Goal: Information Seeking & Learning: Learn about a topic

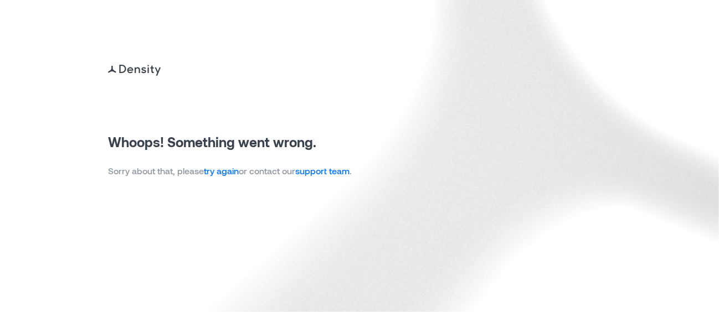
click at [225, 171] on link "try again" at bounding box center [221, 171] width 35 height 11
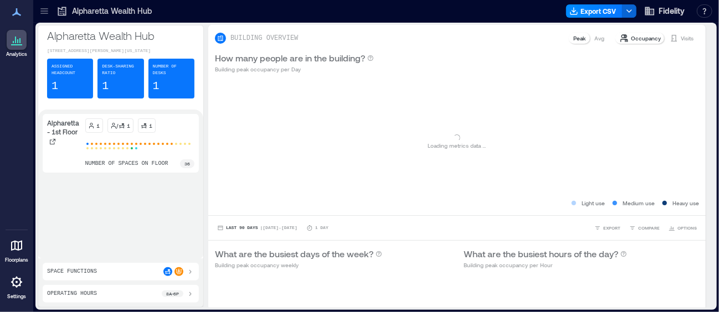
click at [13, 44] on icon at bounding box center [16, 39] width 13 height 13
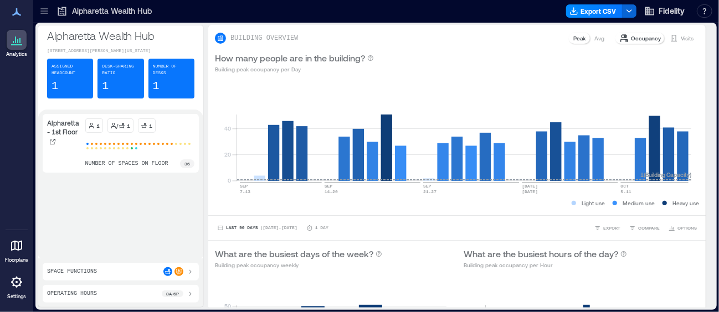
click at [20, 55] on p "Analytics" at bounding box center [16, 54] width 21 height 7
click at [75, 9] on p "Alpharetta Wealth Hub" at bounding box center [112, 11] width 80 height 11
click at [42, 15] on icon at bounding box center [44, 11] width 11 height 11
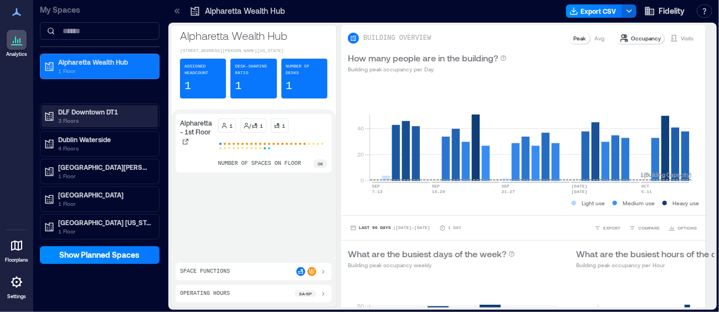
click at [63, 110] on p "DLF Downtown DT1" at bounding box center [104, 111] width 93 height 9
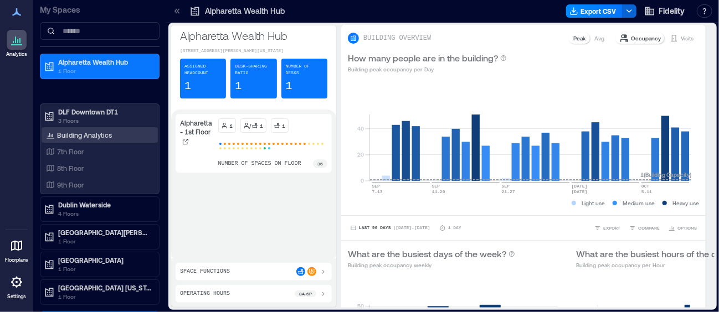
click at [68, 136] on p "Building Analytics" at bounding box center [84, 135] width 55 height 9
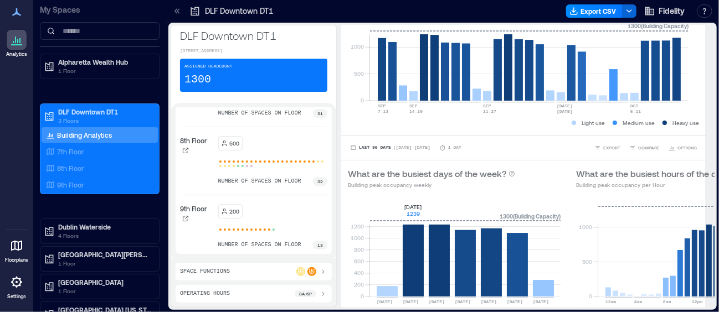
scroll to position [111, 0]
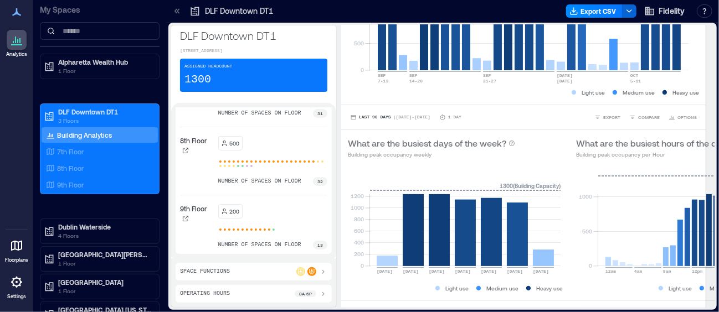
click at [285, 269] on div "Space Functions" at bounding box center [253, 271] width 147 height 9
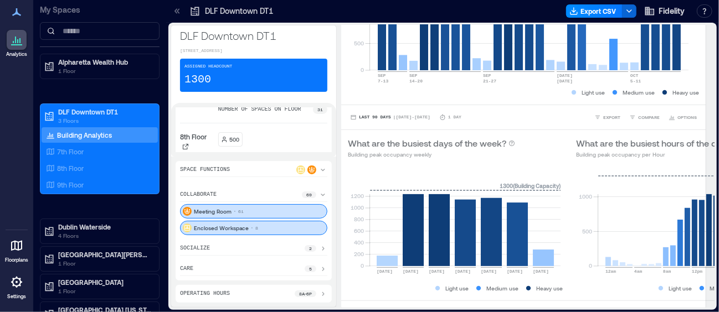
click at [242, 213] on div "Meeting Room 61" at bounding box center [253, 211] width 147 height 14
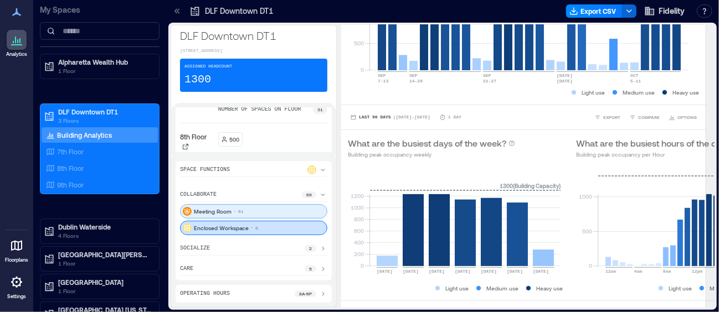
click at [208, 212] on p "Meeting Room" at bounding box center [213, 211] width 38 height 9
click at [208, 228] on p "Enclosed Workspace" at bounding box center [221, 228] width 55 height 9
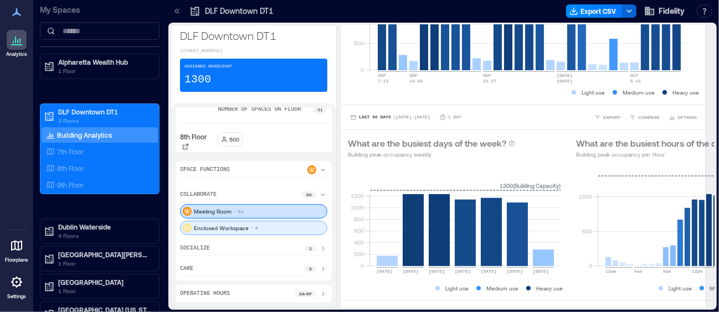
click at [208, 228] on p "Enclosed Workspace" at bounding box center [221, 228] width 55 height 9
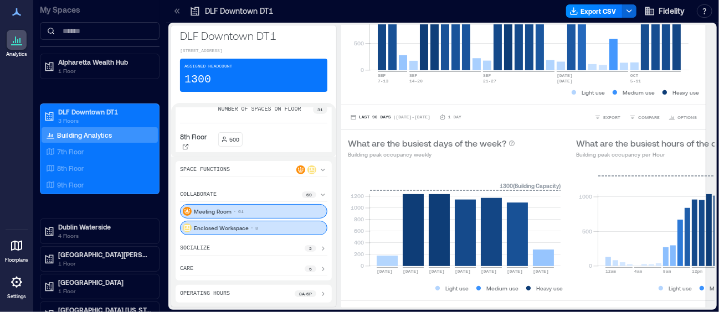
click at [208, 228] on p "Enclosed Workspace" at bounding box center [221, 228] width 55 height 9
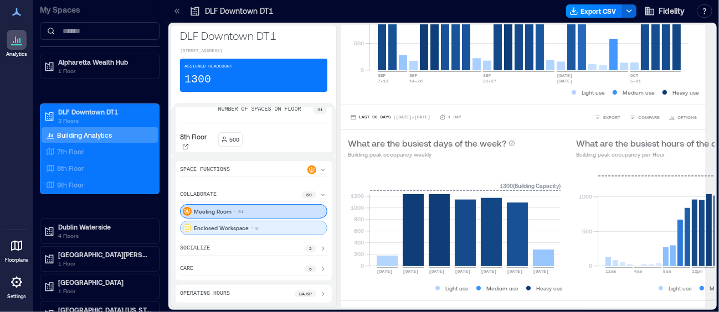
click at [208, 228] on p "Enclosed Workspace" at bounding box center [221, 228] width 55 height 9
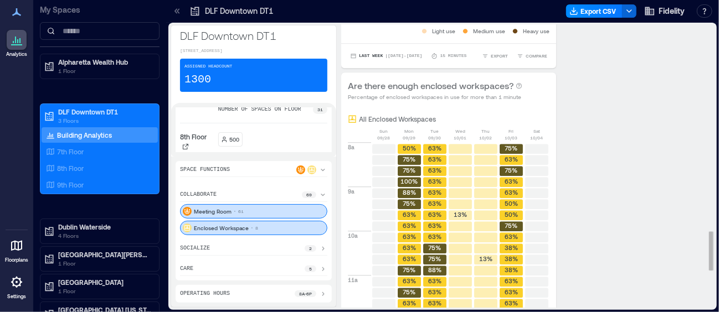
scroll to position [1495, 0]
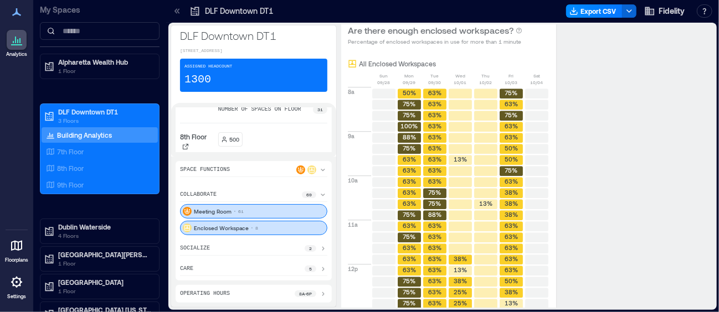
click at [312, 295] on p "8a - 6p" at bounding box center [305, 294] width 13 height 7
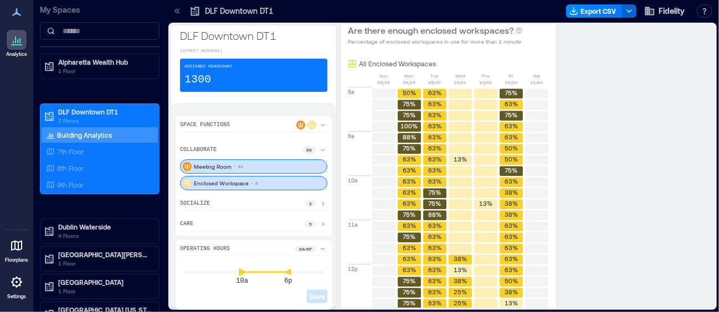
click at [245, 276] on icon at bounding box center [242, 272] width 7 height 7
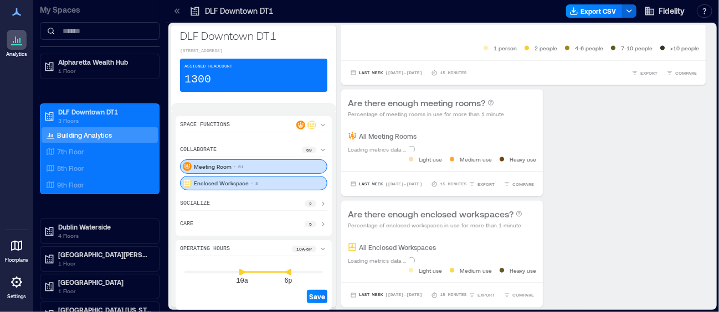
scroll to position [795, 0]
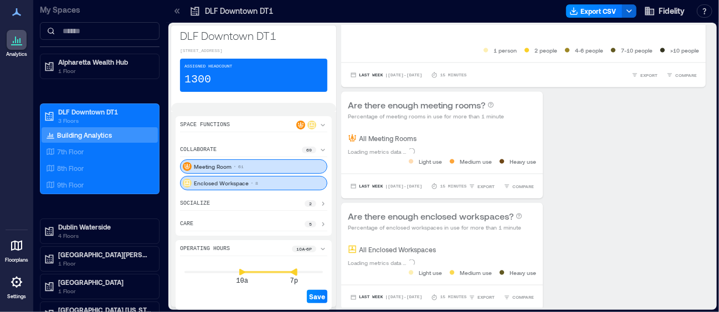
click at [296, 276] on icon at bounding box center [294, 272] width 7 height 7
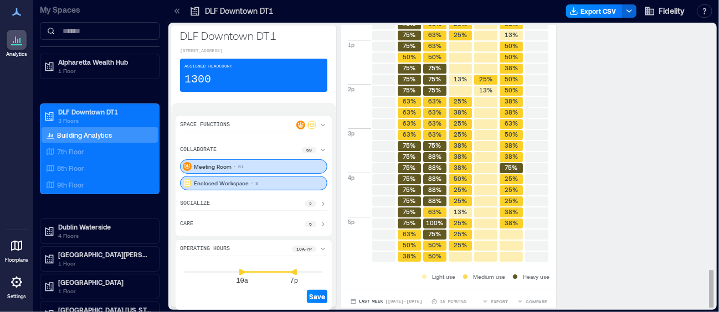
scroll to position [1767, 0]
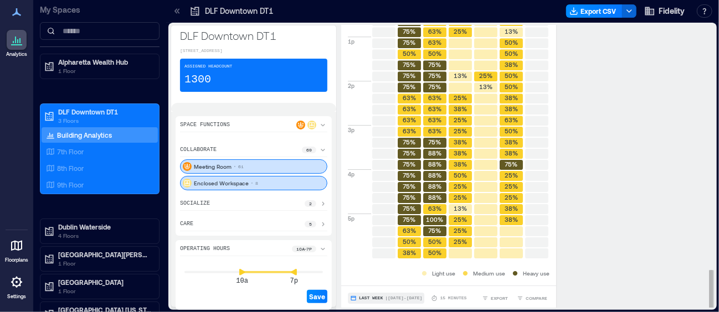
click at [401, 298] on span "| Sep 28 - Oct 4" at bounding box center [403, 298] width 37 height 0
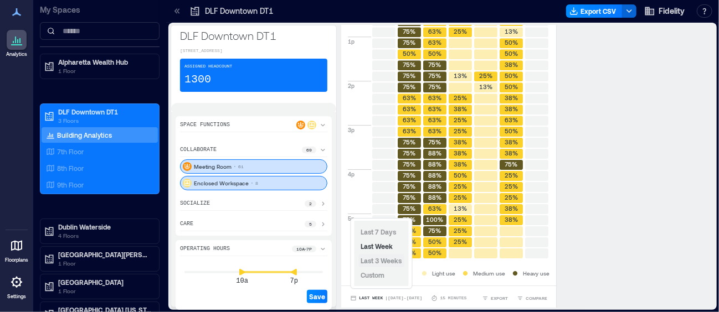
click at [375, 264] on span "Last 3 Weeks" at bounding box center [381, 261] width 41 height 8
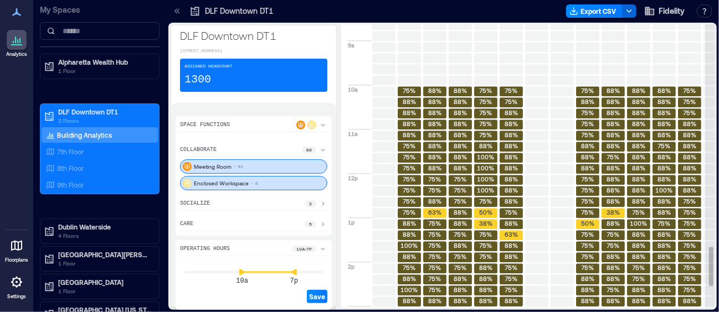
scroll to position [1641, 0]
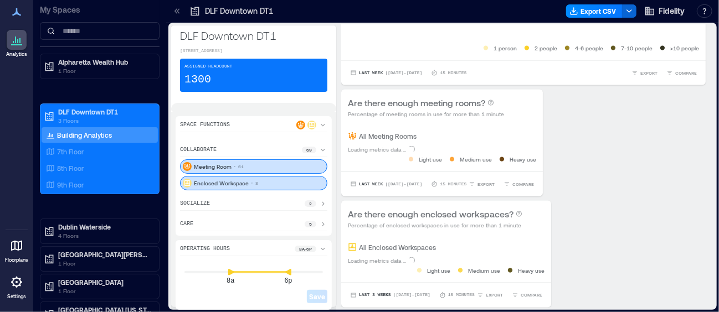
click at [275, 189] on div "Enclosed Workspace 8" at bounding box center [253, 183] width 147 height 14
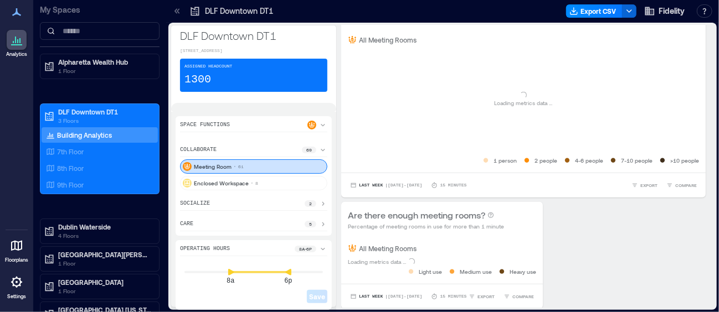
drag, startPoint x: 275, startPoint y: 189, endPoint x: 340, endPoint y: 189, distance: 65.3
click at [275, 189] on div "Enclosed Workspace 8" at bounding box center [253, 183] width 147 height 14
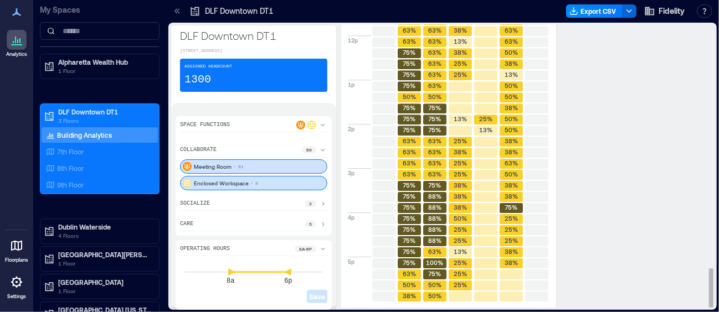
scroll to position [1767, 0]
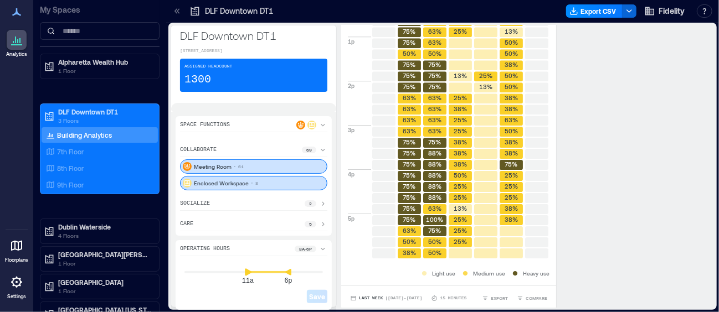
click at [246, 276] on icon at bounding box center [248, 273] width 8 height 8
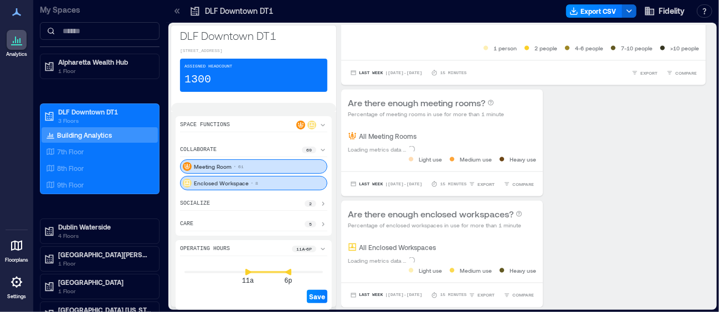
scroll to position [795, 0]
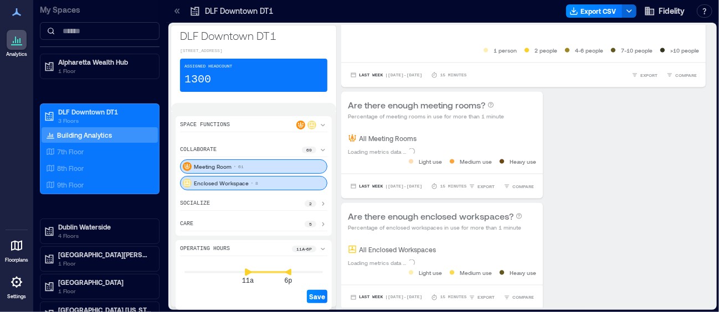
click at [245, 276] on icon at bounding box center [248, 272] width 7 height 7
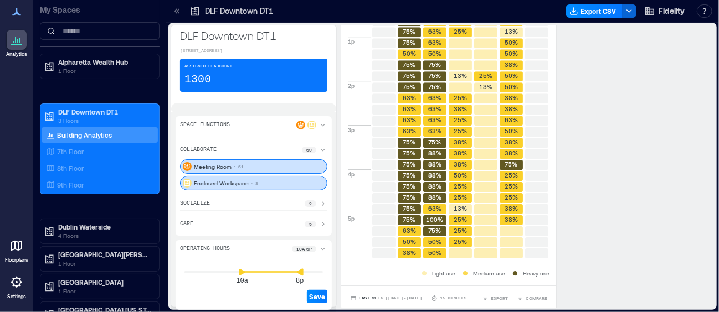
click at [302, 275] on icon at bounding box center [299, 272] width 7 height 7
click at [301, 275] on icon at bounding box center [299, 272] width 7 height 7
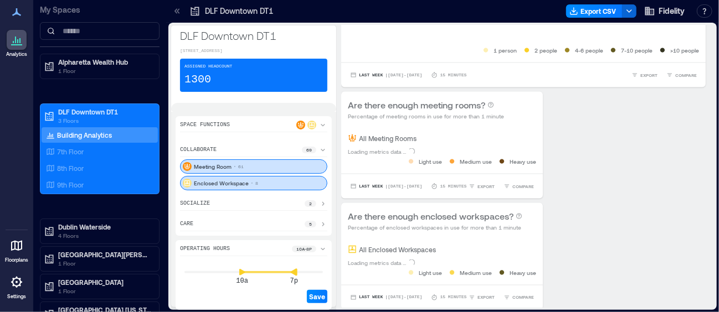
click at [296, 276] on icon at bounding box center [294, 272] width 7 height 7
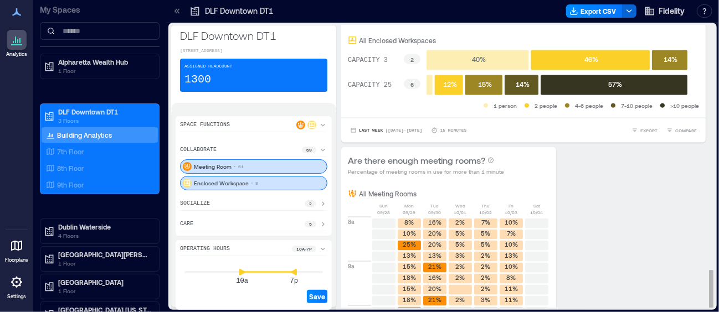
scroll to position [1767, 0]
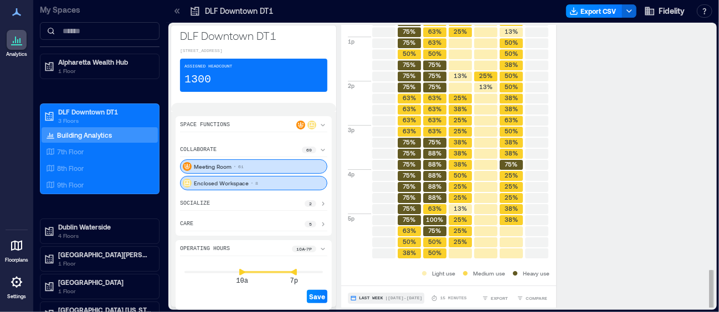
click at [406, 300] on button "Last Week | Sep 28 - Oct 4" at bounding box center [386, 298] width 76 height 11
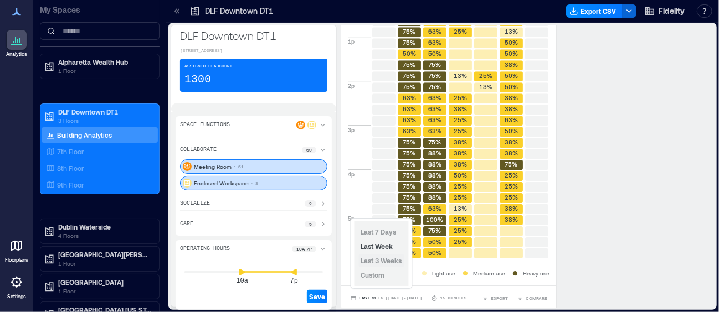
click at [391, 260] on span "Last 3 Weeks" at bounding box center [381, 261] width 41 height 8
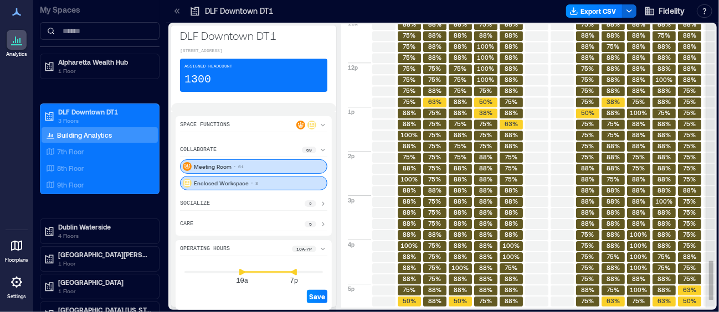
scroll to position [1752, 0]
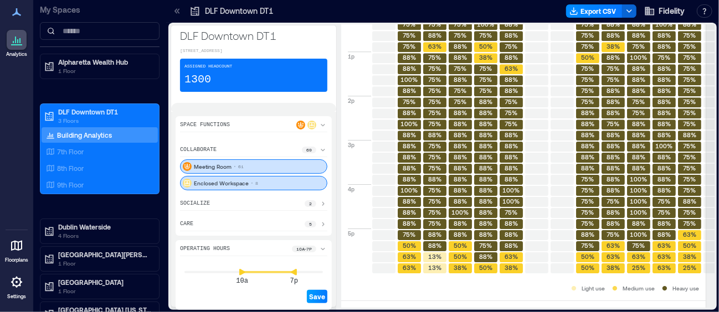
click at [323, 300] on span "Save" at bounding box center [317, 296] width 16 height 9
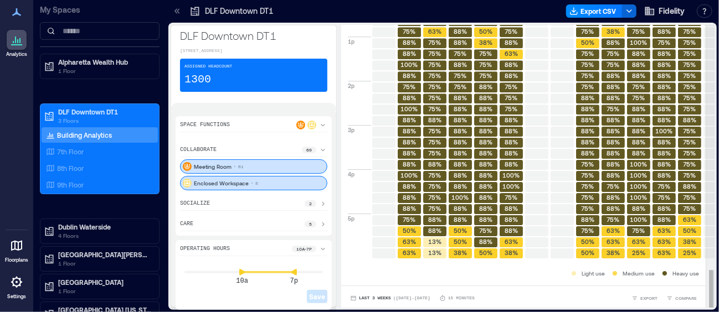
scroll to position [1, 0]
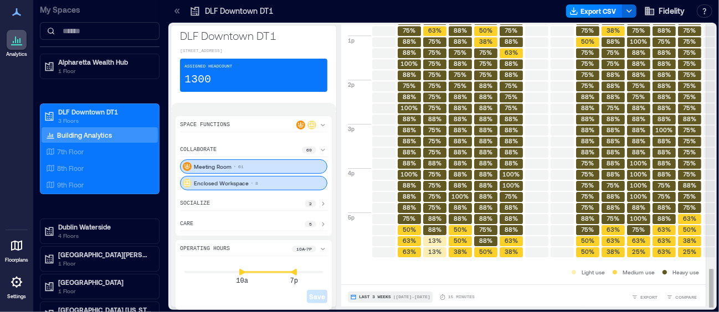
click at [421, 297] on button "Last 3 Weeks | Sep 14 - Oct 4" at bounding box center [390, 297] width 85 height 11
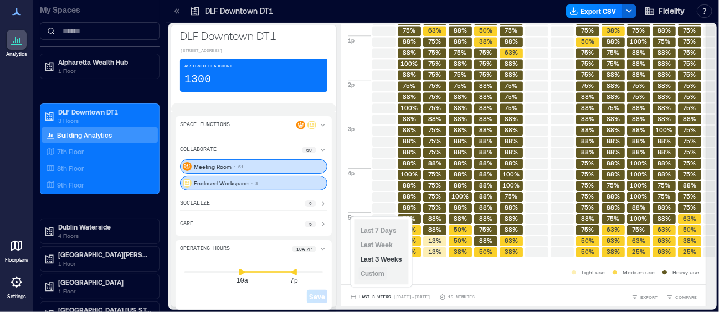
click at [378, 272] on span "Custom" at bounding box center [373, 274] width 24 height 8
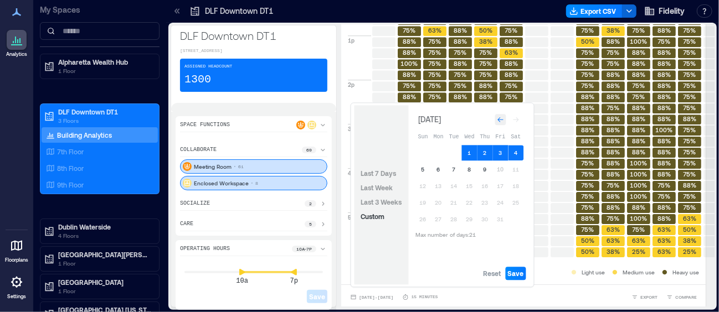
click at [496, 120] on div "Go to previous month" at bounding box center [500, 119] width 11 height 11
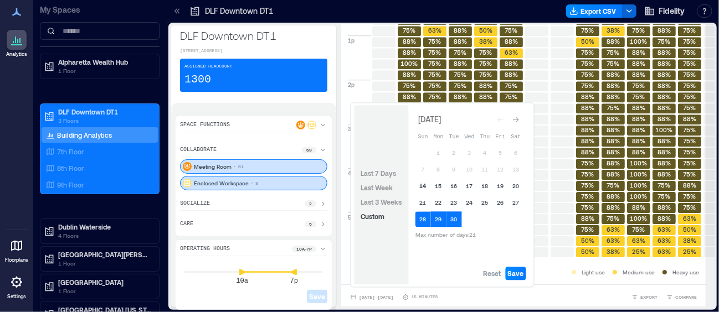
click at [423, 183] on button "14" at bounding box center [423, 186] width 16 height 16
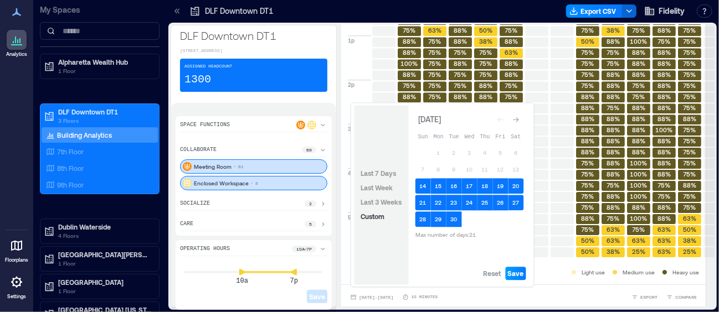
click at [514, 276] on span "Save" at bounding box center [516, 273] width 16 height 9
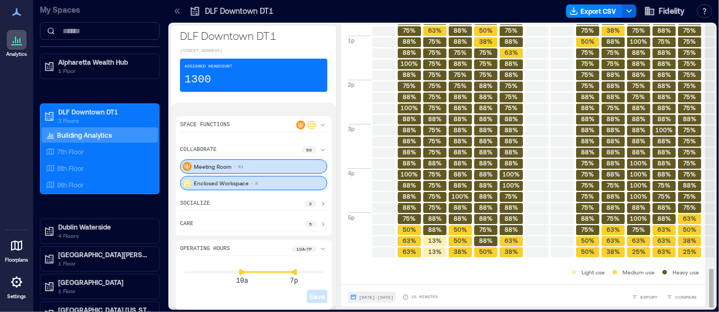
click at [393, 295] on span "Sep 14, 2025 - Oct 4, 2025" at bounding box center [376, 297] width 34 height 5
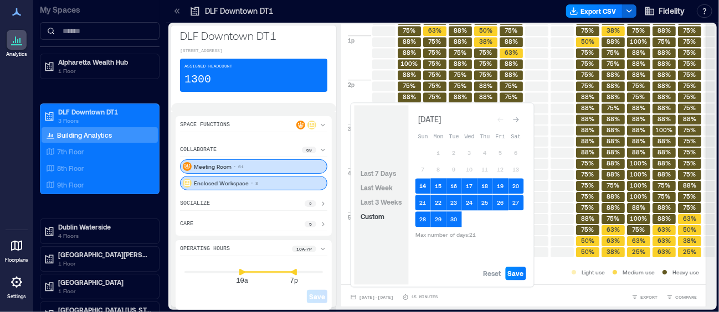
click at [423, 183] on button "14" at bounding box center [423, 186] width 16 height 16
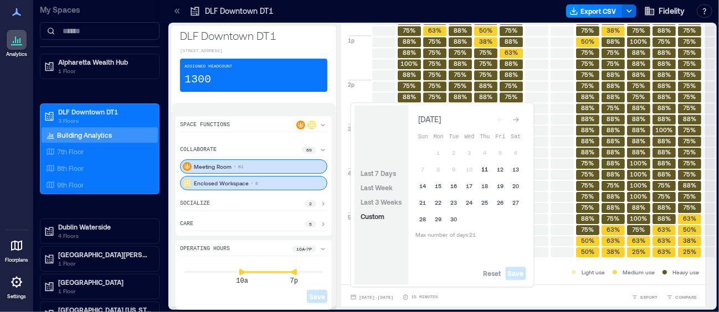
click at [485, 168] on button "11" at bounding box center [485, 170] width 16 height 16
click at [452, 217] on button "30" at bounding box center [454, 220] width 16 height 16
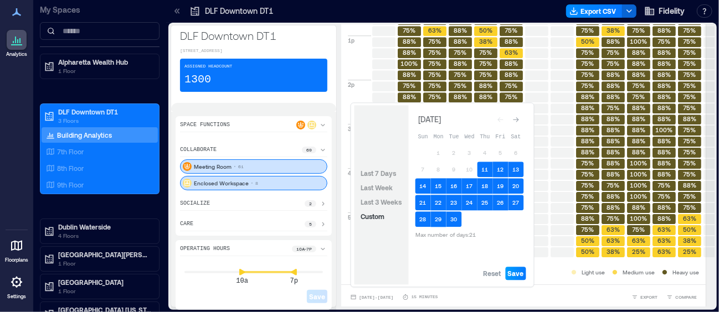
click at [511, 275] on span "Save" at bounding box center [516, 273] width 16 height 9
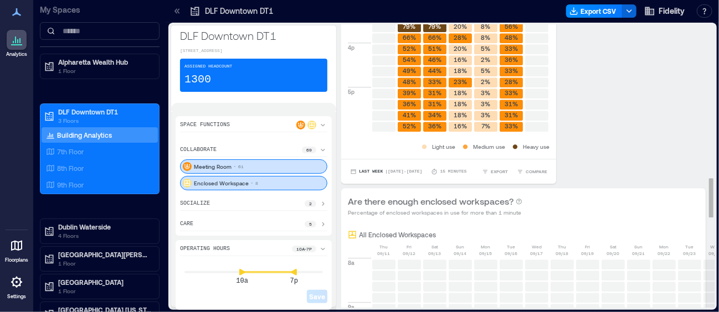
scroll to position [1103, 0]
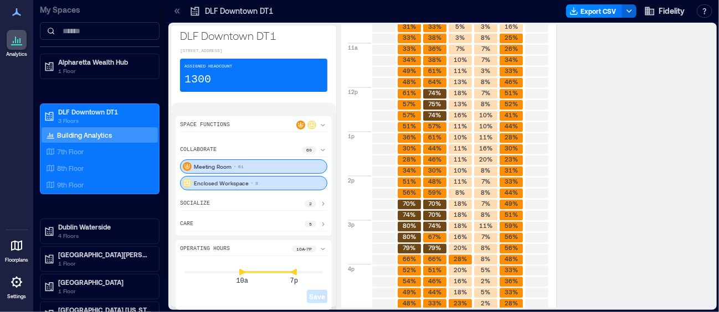
click at [84, 138] on p "Building Analytics" at bounding box center [84, 135] width 55 height 9
click at [209, 130] on p "Space Functions" at bounding box center [205, 125] width 50 height 9
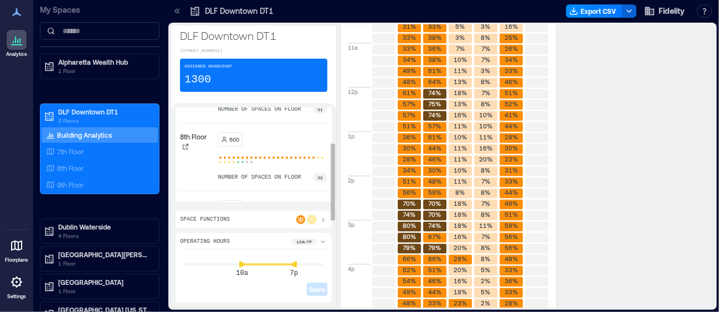
scroll to position [100, 0]
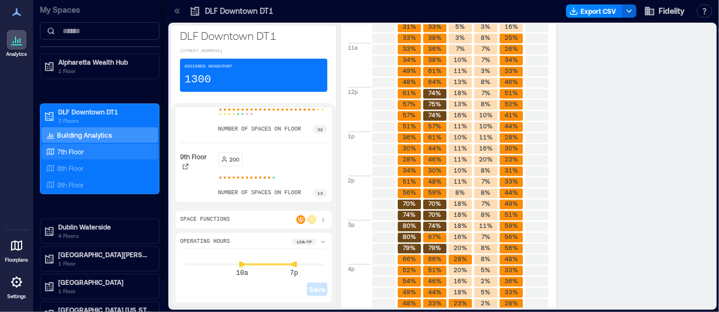
click at [74, 154] on p "7th Floor" at bounding box center [70, 151] width 27 height 9
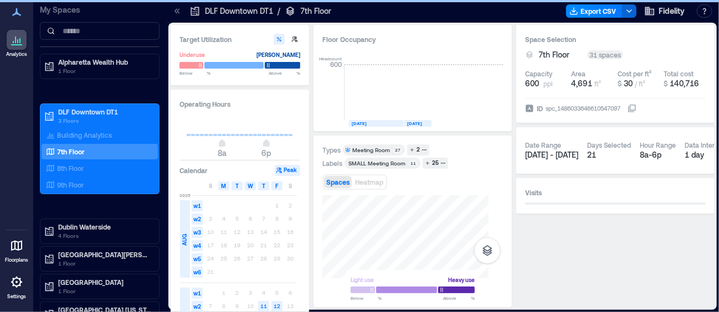
click at [472, 156] on div "Types Meeting Room 27 2 Labels SMALL Meeting Room​ 11 25 Spaces Heatmap Light u…" at bounding box center [412, 222] width 181 height 155
click at [437, 148] on div "Types Meeting Room 27 2" at bounding box center [412, 150] width 181 height 11
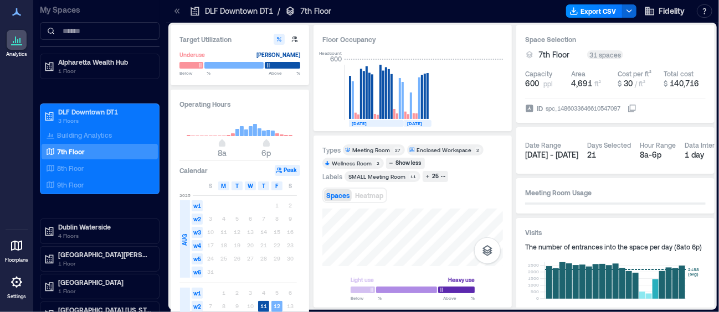
click at [450, 151] on div "Enclosed Workspace" at bounding box center [443, 150] width 55 height 8
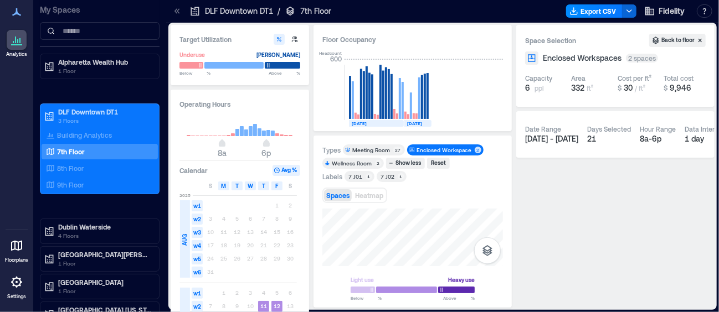
click at [636, 58] on div "2 spaces" at bounding box center [642, 58] width 32 height 9
click at [673, 40] on button "Back to floor" at bounding box center [677, 40] width 56 height 13
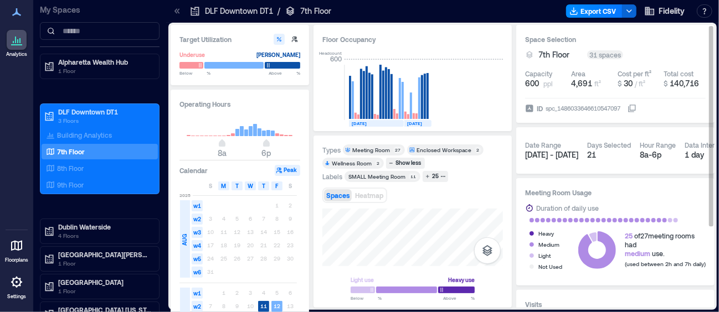
click at [446, 153] on div "Enclosed Workspace 2" at bounding box center [445, 150] width 76 height 11
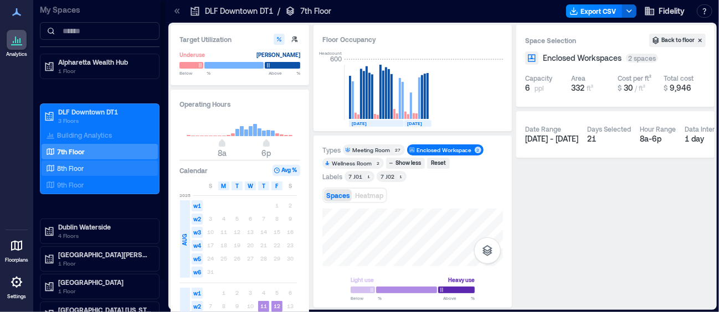
click at [92, 163] on div "8th Floor" at bounding box center [97, 168] width 107 height 11
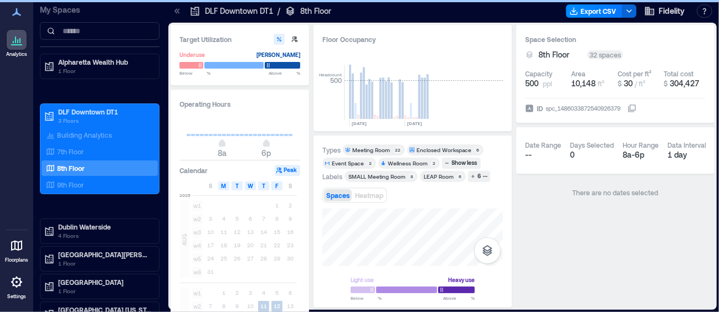
click at [434, 149] on div "Enclosed Workspace" at bounding box center [443, 150] width 55 height 8
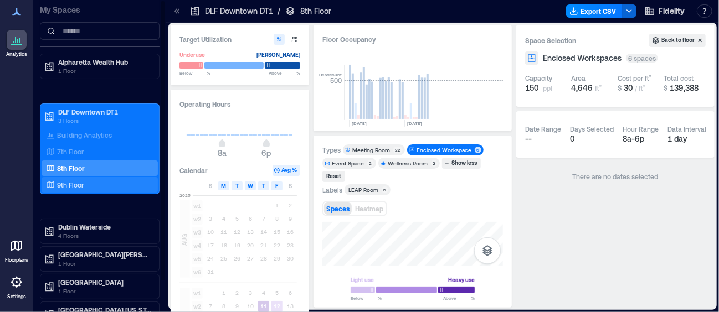
click at [77, 181] on p "9th Floor" at bounding box center [70, 185] width 27 height 9
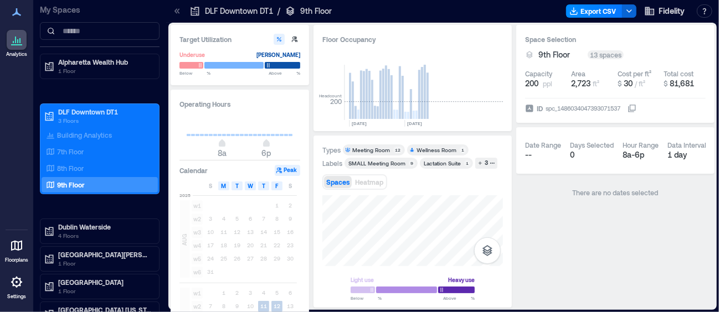
click at [363, 150] on div "Meeting Room" at bounding box center [371, 150] width 38 height 8
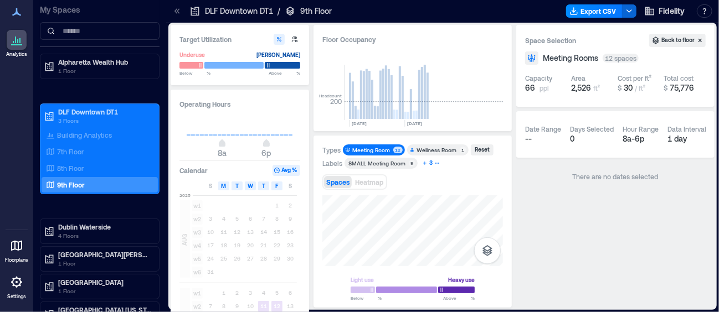
click at [424, 165] on icon "button" at bounding box center [425, 164] width 6 height 6
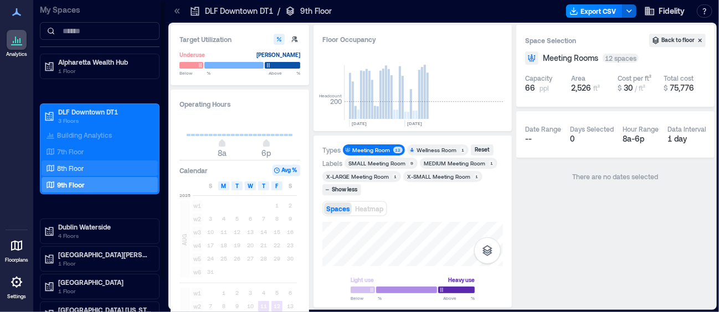
click at [78, 169] on p "8th Floor" at bounding box center [70, 168] width 27 height 9
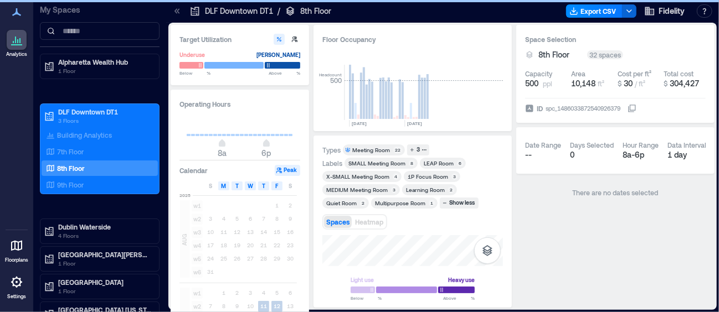
click at [418, 174] on div "1P Focus Room" at bounding box center [428, 177] width 40 height 8
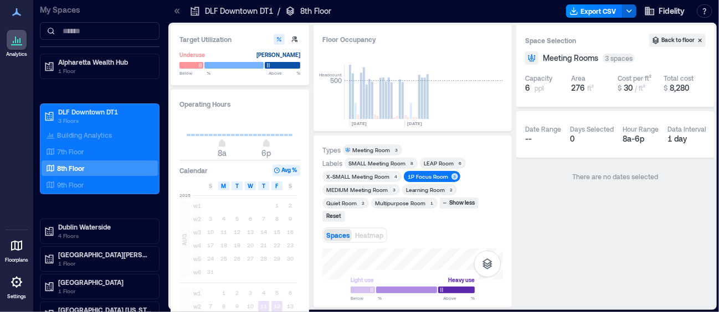
drag, startPoint x: 419, startPoint y: 233, endPoint x: 425, endPoint y: 266, distance: 33.8
click at [544, 84] on div "6 ppl" at bounding box center [546, 88] width 42 height 11
click at [534, 94] on div "Capacity 6 ppl" at bounding box center [546, 83] width 42 height 29
click at [541, 84] on span "ppl" at bounding box center [538, 88] width 9 height 9
click at [437, 176] on div "1P Focus Room" at bounding box center [428, 177] width 40 height 8
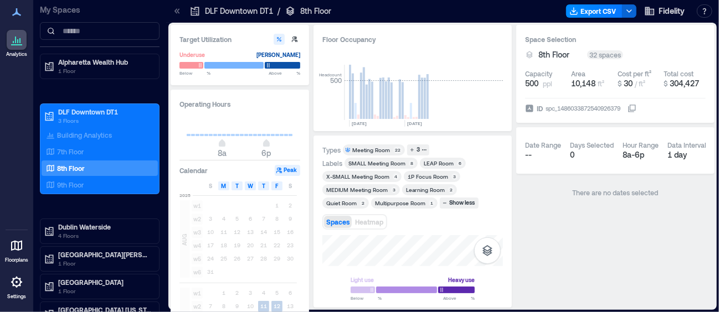
click at [437, 176] on div "1P Focus Room" at bounding box center [428, 177] width 40 height 8
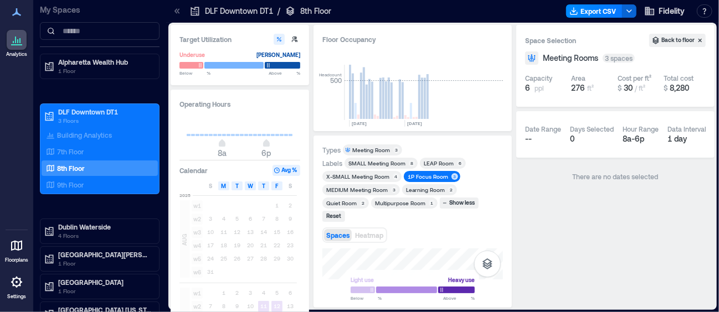
click at [629, 59] on div "3 spaces" at bounding box center [618, 58] width 32 height 9
click at [460, 217] on div "Types Meeting Room 3 Labels SMALL Meeting Room​ 8 LEAP Room 6 X-SMALL Meeting R…" at bounding box center [412, 222] width 181 height 155
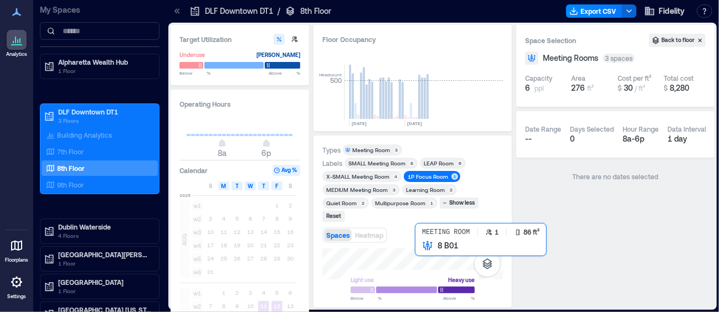
click at [418, 249] on div at bounding box center [412, 264] width 181 height 31
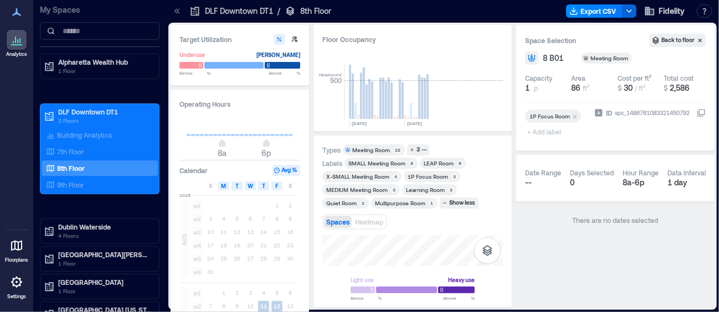
click at [431, 275] on div "Light use Heavy use Below ** % Above ** %" at bounding box center [412, 267] width 181 height 64
click at [468, 227] on div "Spaces Heatmap" at bounding box center [412, 222] width 181 height 22
click at [439, 174] on div "Types Meeting Room 22 3 Labels SMALL Meeting Room​ 8 LEAP Room 6 X-SMALL Meetin…" at bounding box center [412, 222] width 181 height 155
click at [422, 186] on div "Types Meeting Room 22 3 Labels SMALL Meeting Room​ 8 LEAP Room 6 X-SMALL Meetin…" at bounding box center [412, 222] width 181 height 155
click at [427, 203] on div "Types Meeting Room 22 3 Labels SMALL Meeting Room​ 8 LEAP Room 6 X-SMALL Meetin…" at bounding box center [412, 222] width 181 height 155
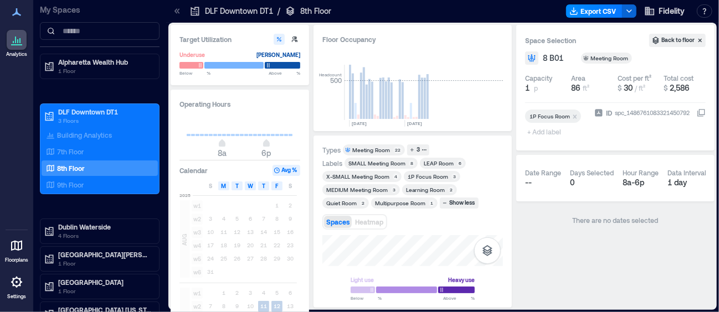
click at [286, 277] on div "Target Utilization Underuse Critical mass Below ** % Above ** % Operating Hours…" at bounding box center [443, 166] width 544 height 283
click at [441, 312] on html "Analytics Floorplans Settings My Spaces Alpharetta Wealth Hub 1 Floor DLF Downt…" at bounding box center [359, 156] width 719 height 312
click at [463, 300] on div "Light use Heavy use Below ** % Above ** %" at bounding box center [412, 267] width 181 height 64
click at [446, 300] on div "Light use Heavy use Below ** % Above ** %" at bounding box center [412, 267] width 181 height 64
click at [447, 281] on div "Light use Heavy use Below ** % Above ** %" at bounding box center [412, 267] width 181 height 64
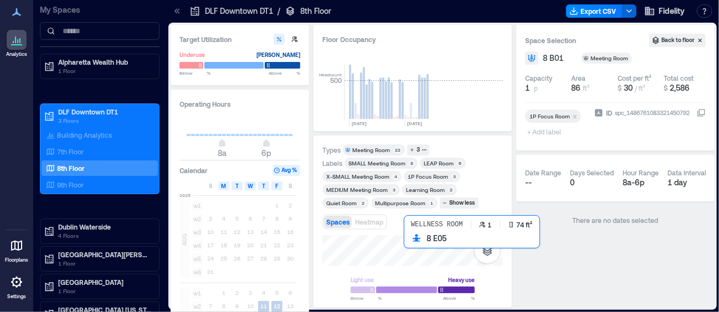
click at [414, 240] on div at bounding box center [412, 250] width 181 height 31
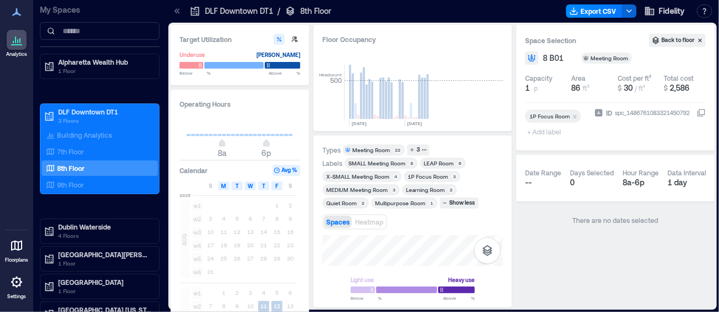
click at [398, 225] on div "Types Meeting Room 22 3 Labels SMALL Meeting Room​ 8 LEAP Room 6 X-SMALL Meetin…" at bounding box center [412, 222] width 181 height 155
click at [437, 174] on div "1P Focus Room" at bounding box center [428, 177] width 40 height 8
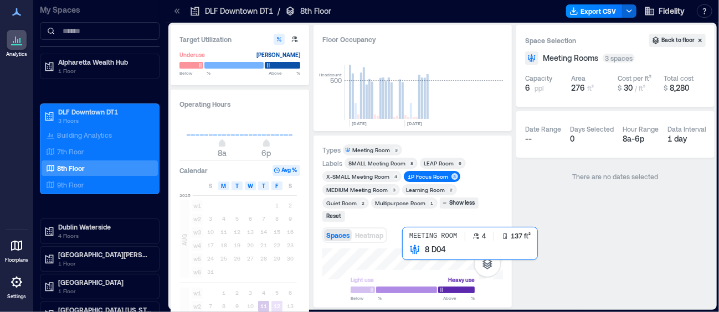
click at [404, 249] on div at bounding box center [412, 264] width 181 height 31
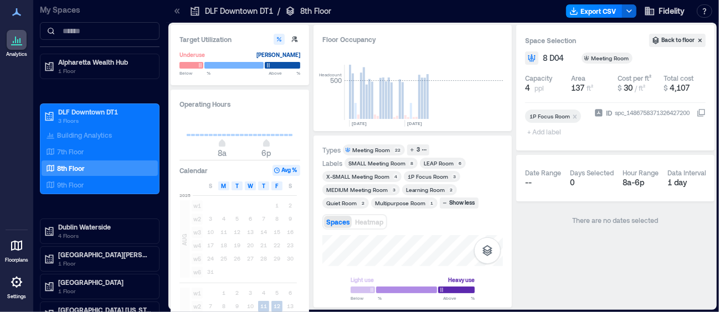
click at [390, 152] on span "Meeting Room 22" at bounding box center [374, 150] width 58 height 8
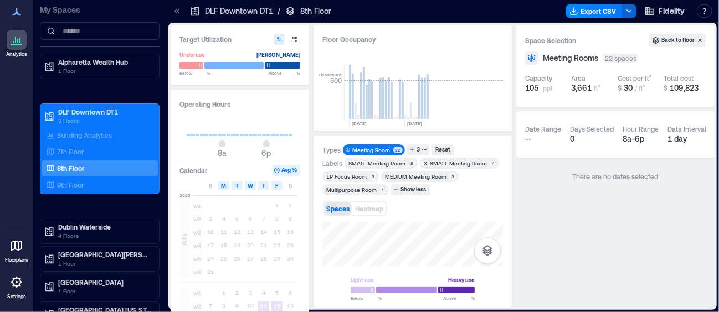
click at [470, 198] on div "Spaces Heatmap" at bounding box center [412, 209] width 181 height 22
click at [356, 174] on div "1P Focus Room" at bounding box center [346, 177] width 40 height 8
click at [411, 148] on div "Reset" at bounding box center [415, 150] width 18 height 10
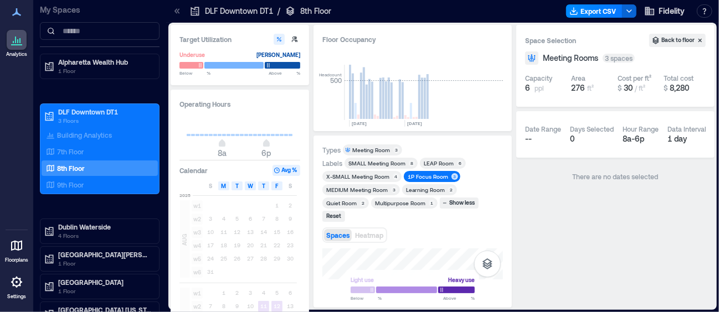
click at [434, 173] on div "1P Focus Room" at bounding box center [428, 177] width 40 height 8
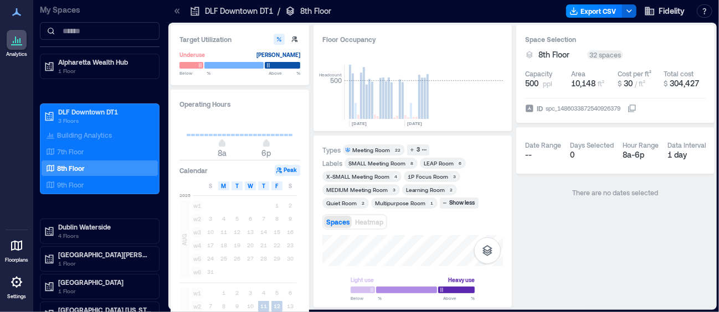
click at [416, 230] on div "Types Meeting Room 22 3 Labels SMALL Meeting Room​ 8 LEAP Room 6 X-SMALL Meetin…" at bounding box center [412, 222] width 181 height 155
click at [423, 173] on div "1P Focus Room" at bounding box center [428, 177] width 40 height 8
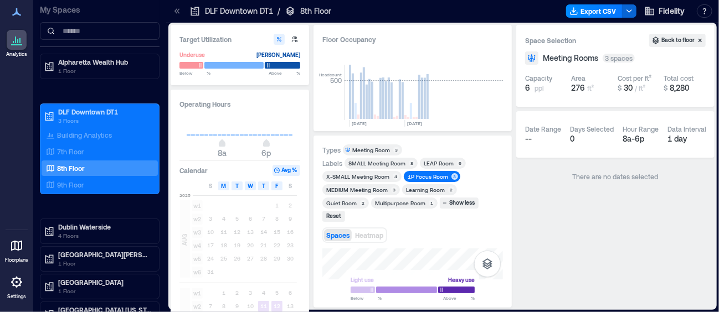
click at [419, 290] on div "Light use Heavy use Below ** % Above ** %" at bounding box center [412, 274] width 181 height 51
click at [398, 292] on div "Light use Heavy use Below ** % Above ** %" at bounding box center [412, 274] width 181 height 51
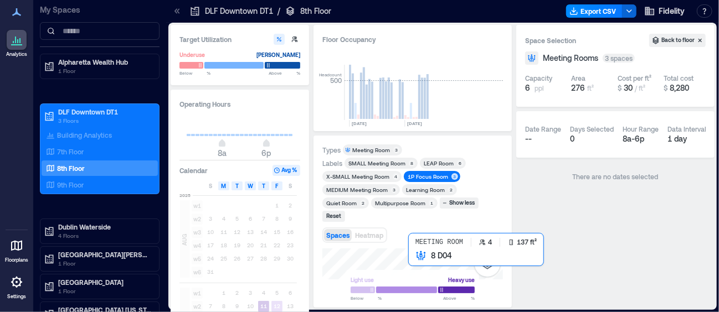
click at [411, 249] on div at bounding box center [412, 264] width 181 height 31
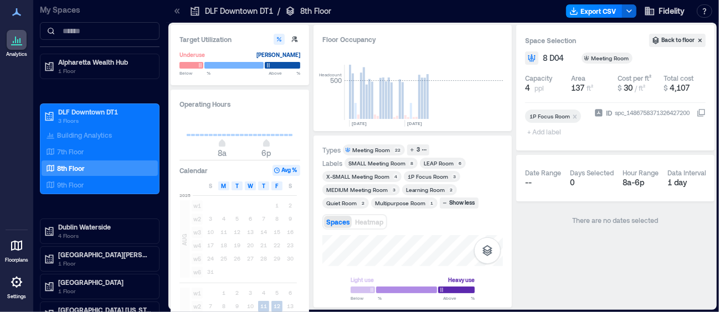
click at [576, 117] on icon "Remove 1P Focus Room" at bounding box center [575, 117] width 8 height 8
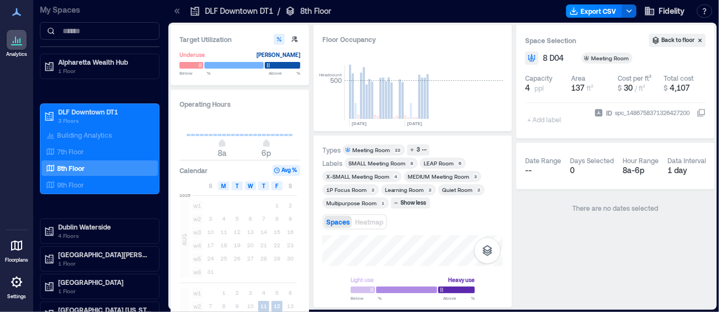
click at [387, 267] on div "Light use Heavy use Below ** % Above ** %" at bounding box center [412, 267] width 181 height 64
click at [353, 188] on div "1P Focus Room" at bounding box center [346, 190] width 40 height 8
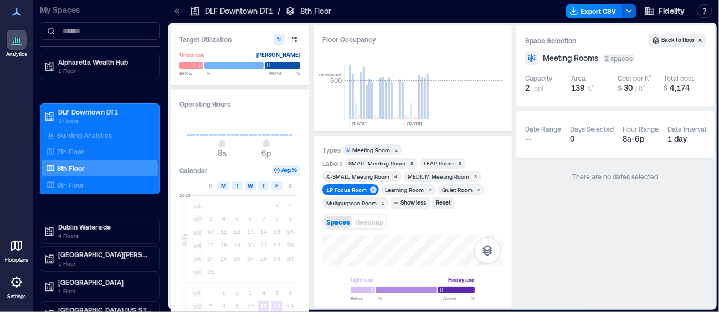
click at [404, 209] on div "Types Meeting Room 2 Labels SMALL Meeting Room​ 8 LEAP Room 6 X-SMALL Meeting R…" at bounding box center [412, 222] width 181 height 155
click at [427, 220] on div "Types Meeting Room 2 Labels SMALL Meeting Room​ 8 LEAP Room 6 X-SMALL Meeting R…" at bounding box center [412, 222] width 181 height 155
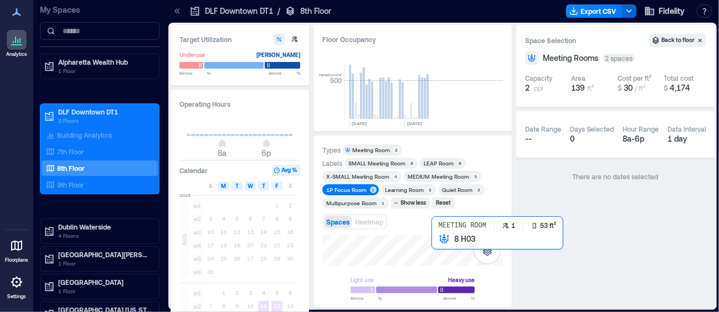
click at [432, 241] on div at bounding box center [412, 250] width 181 height 31
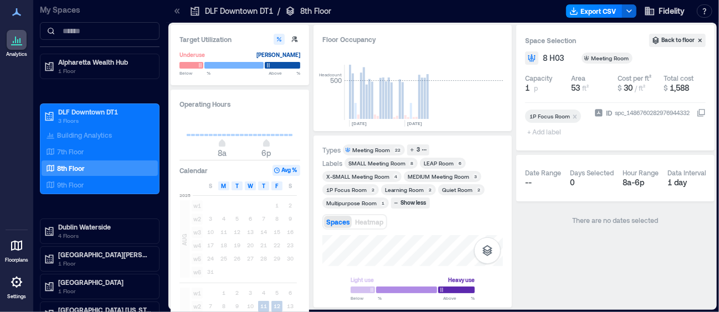
drag, startPoint x: 451, startPoint y: 234, endPoint x: 486, endPoint y: 230, distance: 34.6
click at [486, 230] on div "Types Meeting Room 22 3 Labels SMALL Meeting Room​ 8 LEAP Room 6 X-SMALL Meetin…" at bounding box center [412, 222] width 181 height 155
click at [359, 184] on div "1P Focus Room 2" at bounding box center [350, 189] width 56 height 11
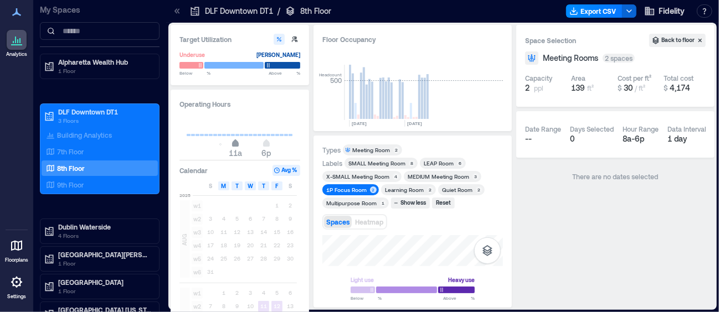
type input "**"
drag, startPoint x: 222, startPoint y: 145, endPoint x: 231, endPoint y: 145, distance: 10.0
click at [231, 145] on span "10a" at bounding box center [231, 144] width 7 height 4
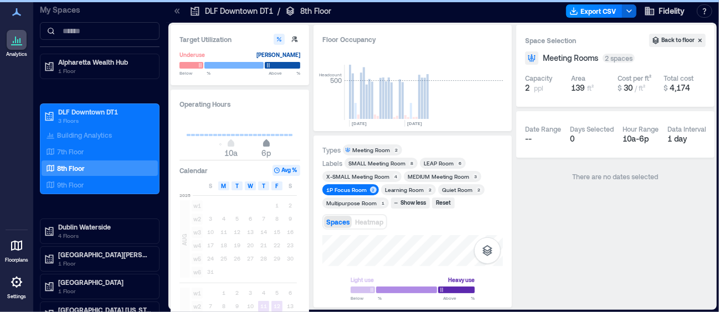
type input "**"
drag, startPoint x: 265, startPoint y: 144, endPoint x: 272, endPoint y: 146, distance: 7.5
click at [272, 146] on span "7p" at bounding box center [270, 144] width 7 height 4
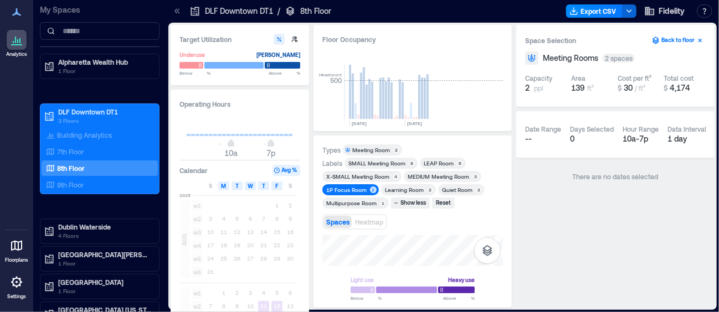
click at [698, 38] on icon "button" at bounding box center [700, 40] width 9 height 9
